Goal: Information Seeking & Learning: Learn about a topic

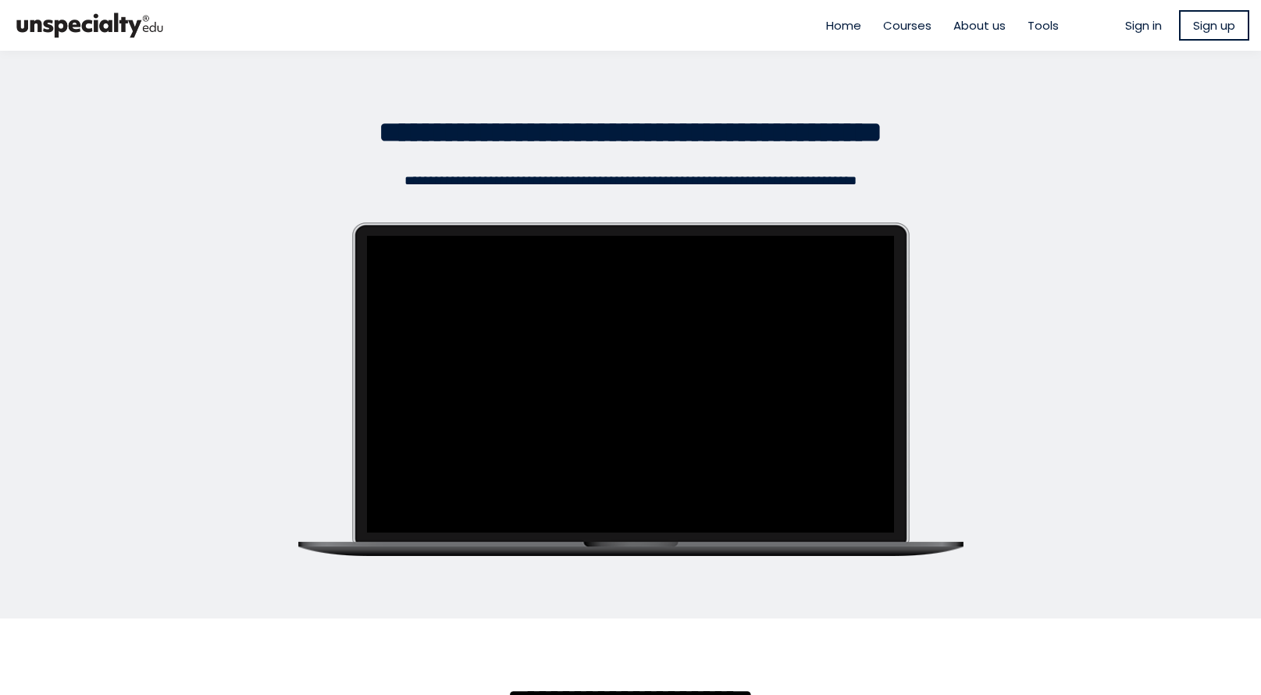
click at [1126, 29] on span "Sign in" at bounding box center [1144, 25] width 37 height 18
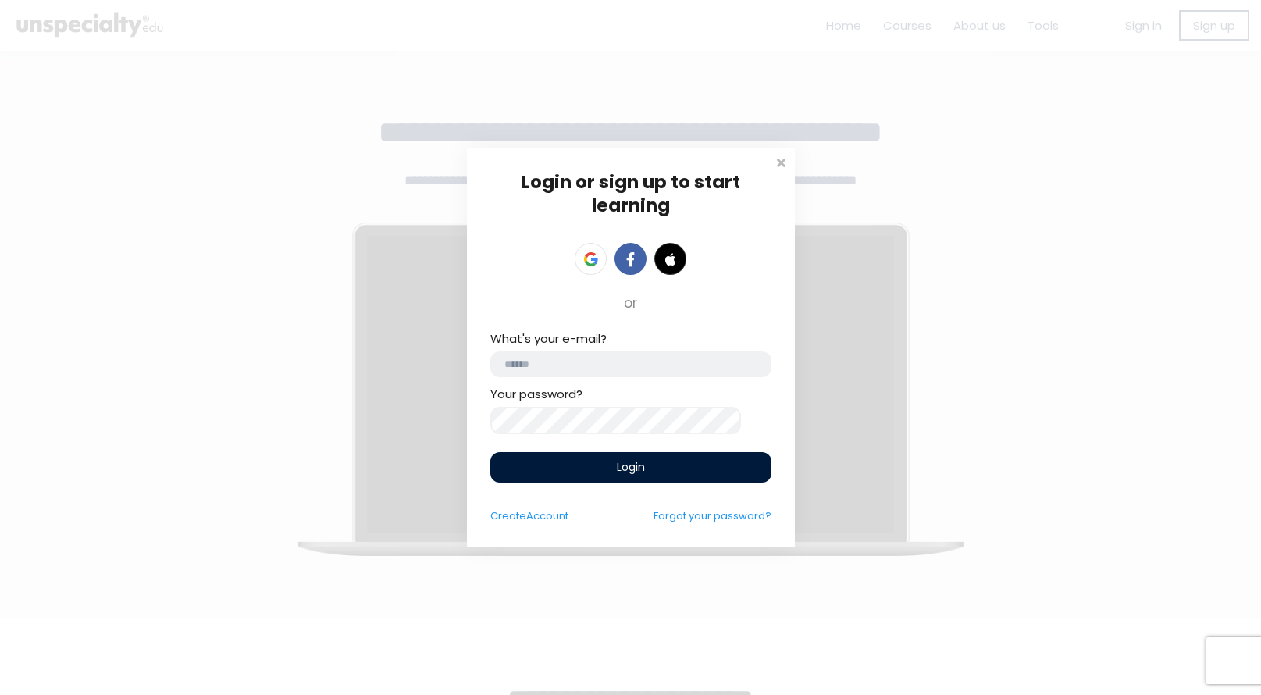
type input "**********"
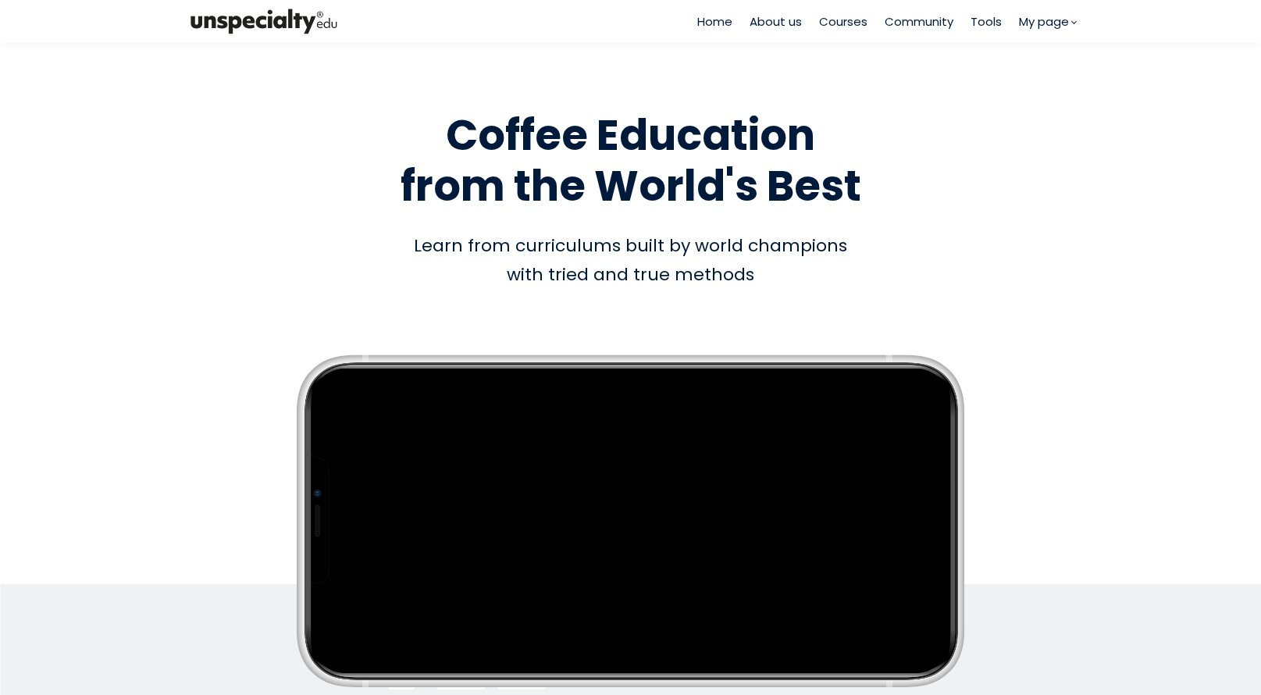
click at [861, 27] on span "Courses" at bounding box center [843, 21] width 48 height 18
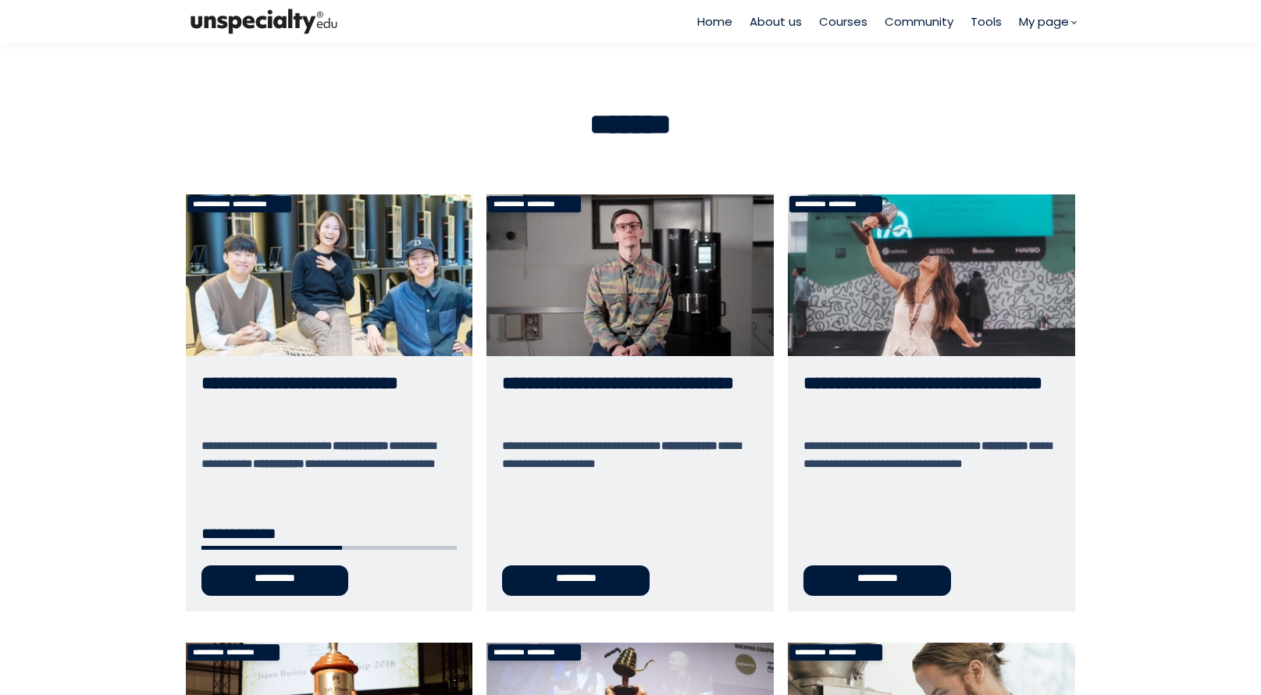
click at [349, 350] on link "**********" at bounding box center [329, 402] width 287 height 417
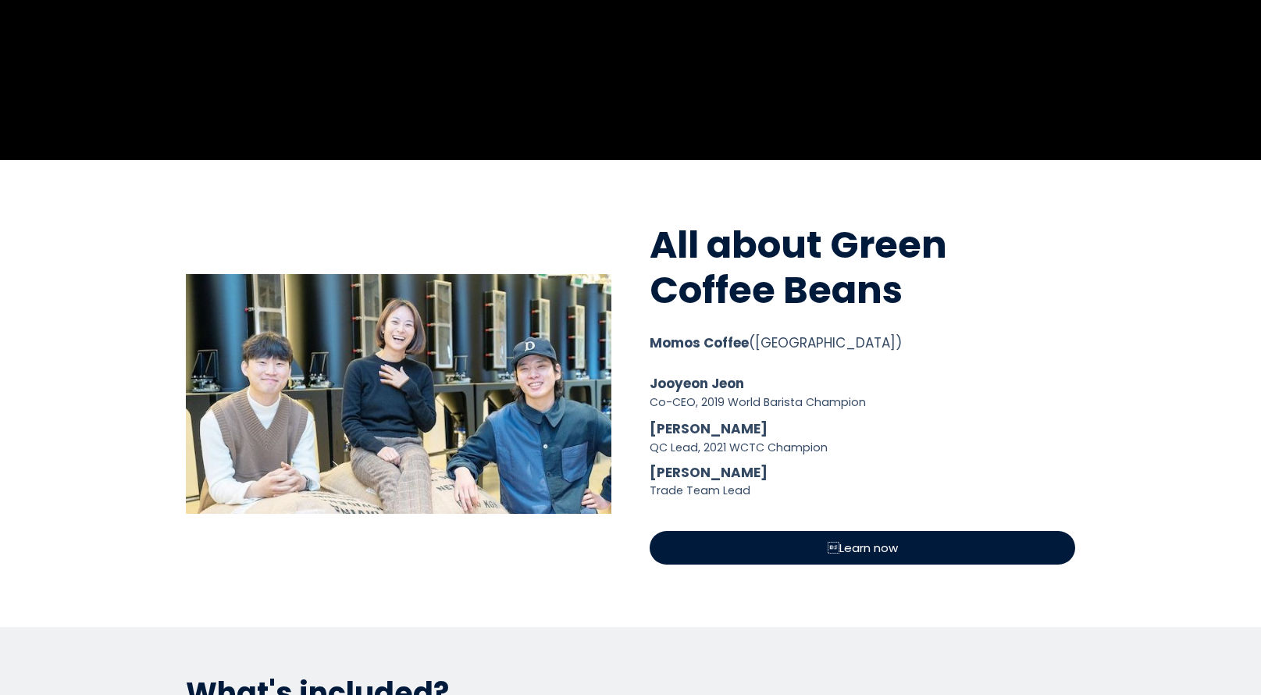
scroll to position [639, 0]
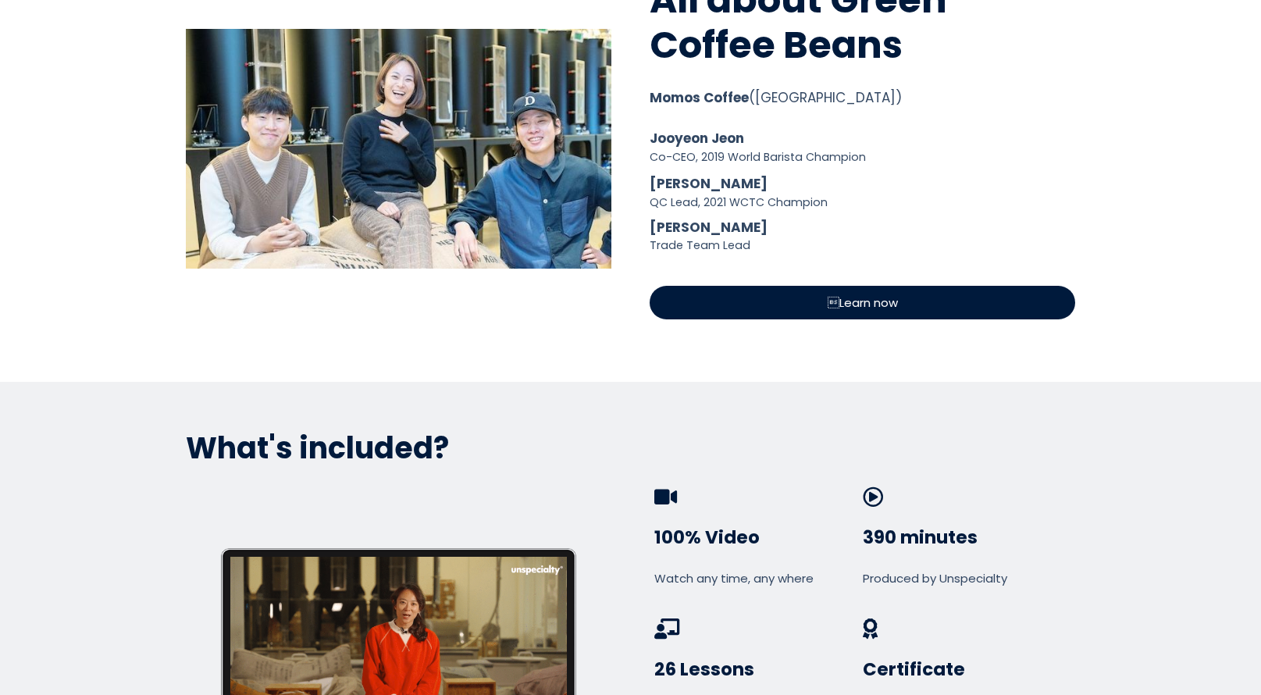
click at [828, 301] on span "Learn now" at bounding box center [863, 303] width 70 height 18
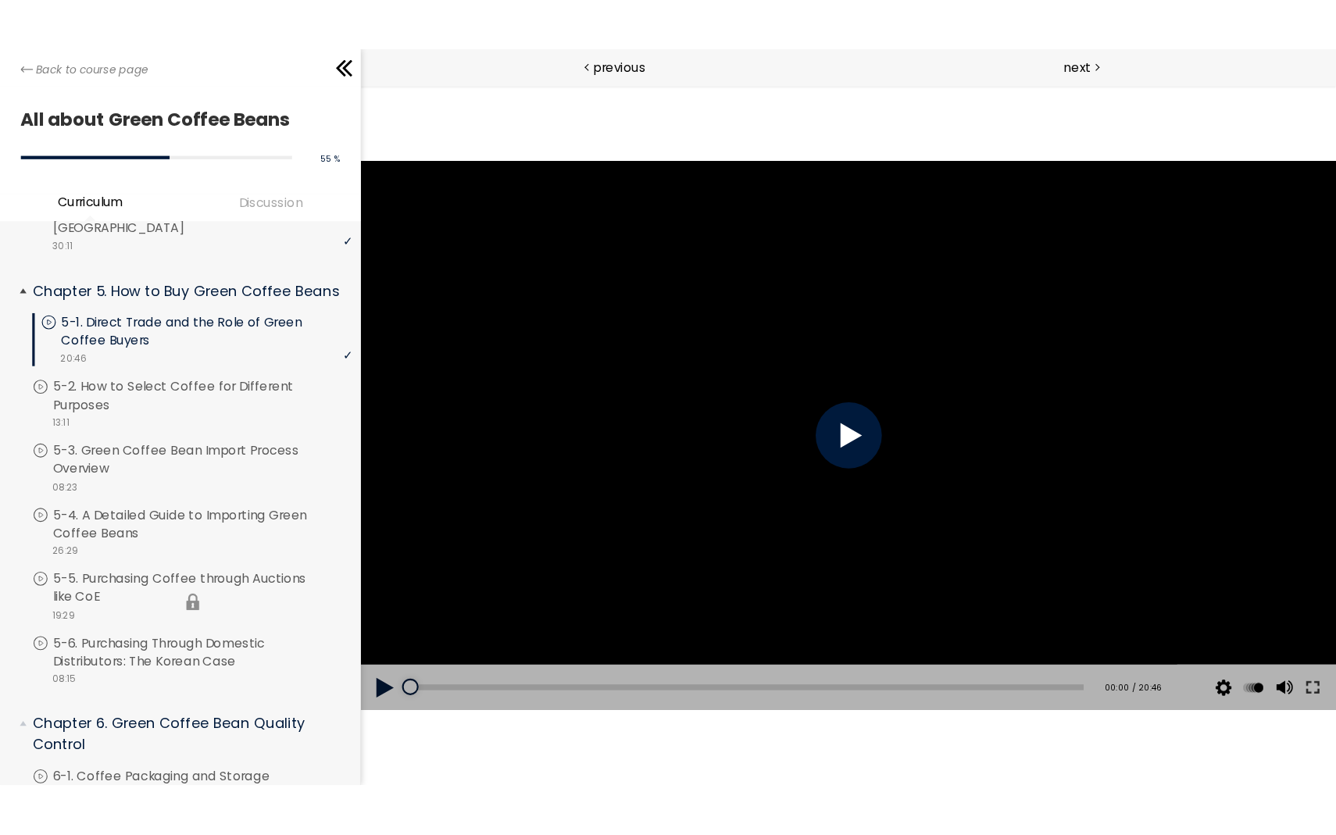
scroll to position [968, 0]
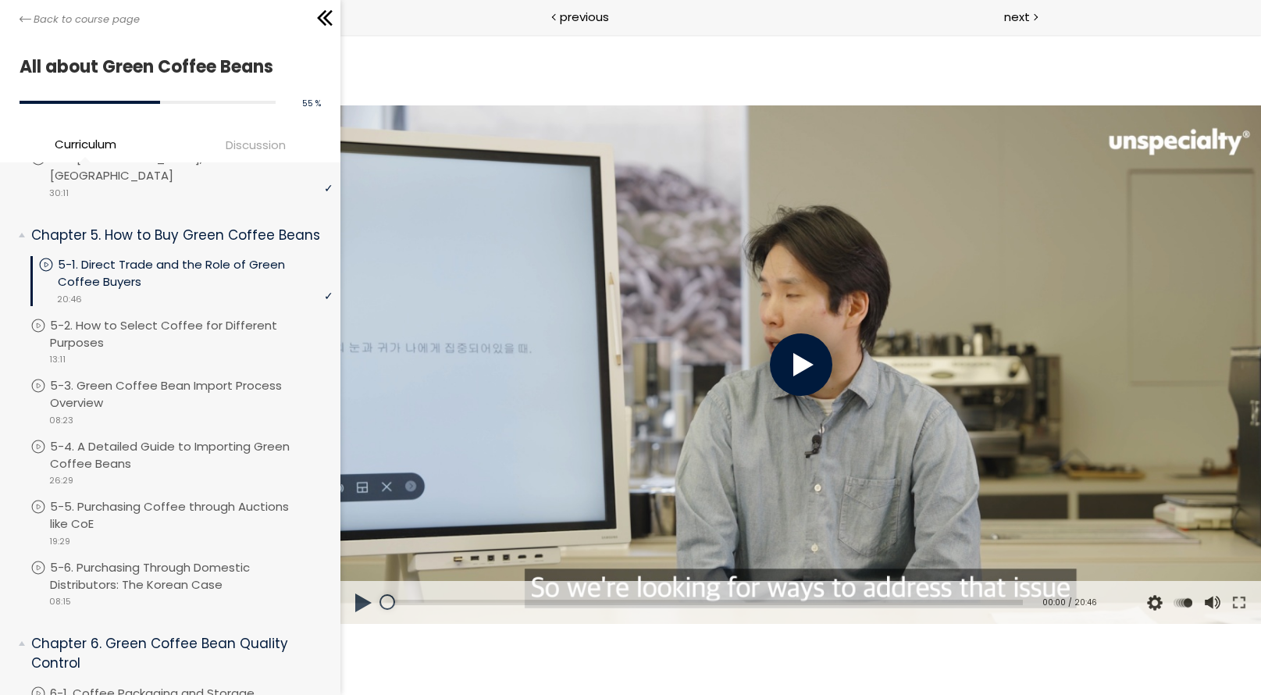
click at [797, 373] on div at bounding box center [801, 365] width 62 height 62
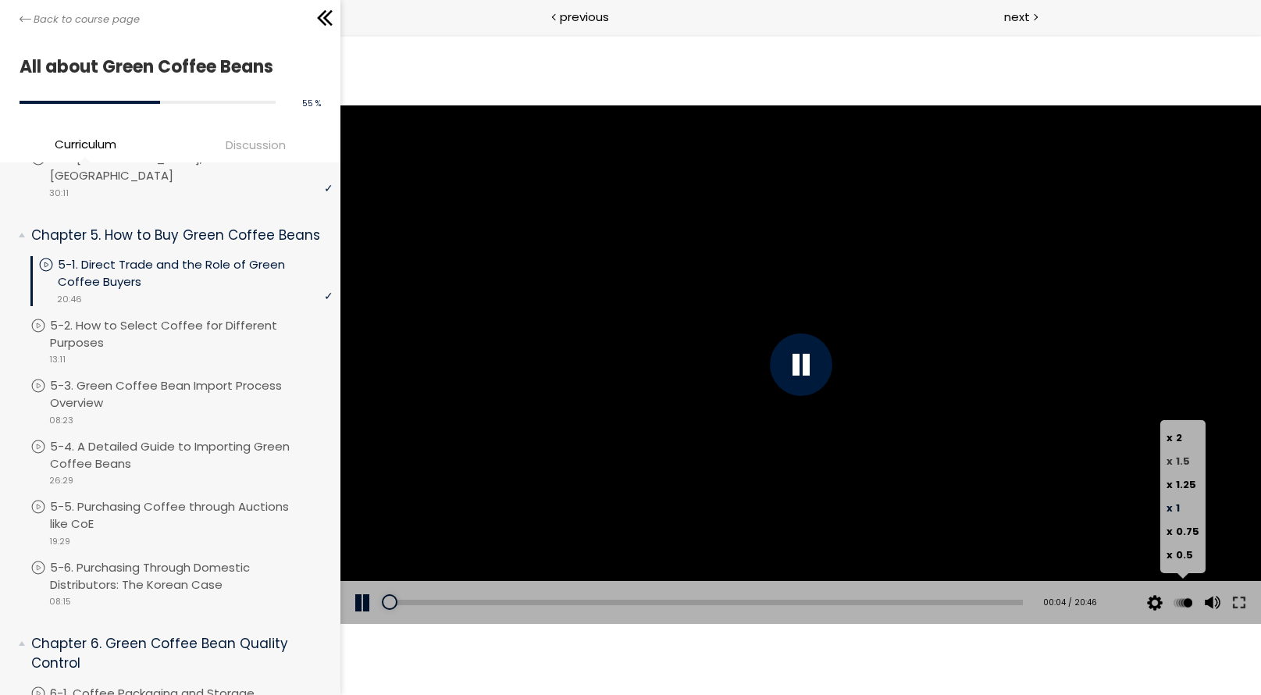
click at [1186, 465] on span "1.5" at bounding box center [1183, 461] width 14 height 15
click at [945, 665] on div "The video is loading... Click for sound @keyframes VOLUME_SMALL_WAVE_FLASH { 0%…" at bounding box center [801, 364] width 921 height 661
click at [1236, 600] on button at bounding box center [1240, 603] width 28 height 44
